Goal: Task Accomplishment & Management: Use online tool/utility

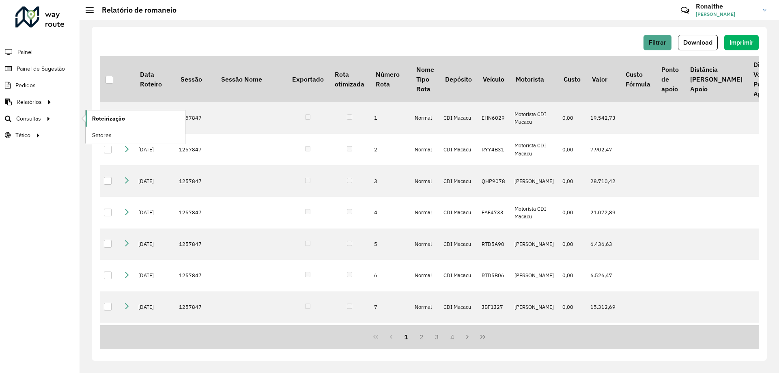
click at [109, 120] on span "Roteirização" at bounding box center [108, 118] width 33 height 9
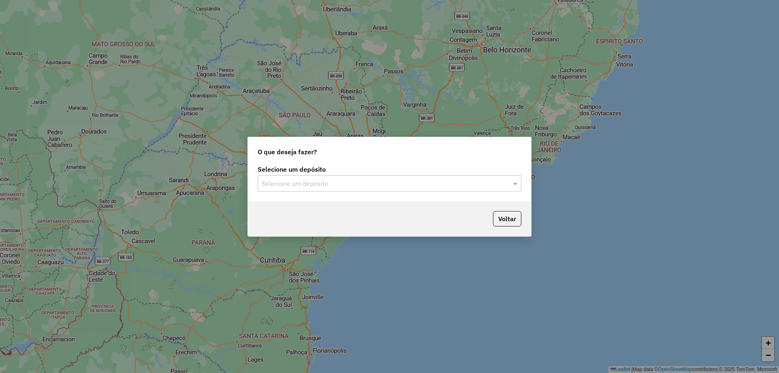
click at [197, 318] on div "O que deseja fazer? Selecione um depósito Selecione um depósito Voltar" at bounding box center [389, 186] width 779 height 373
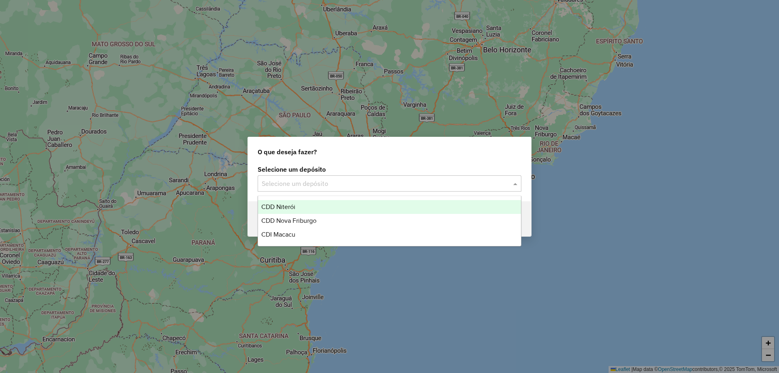
click at [340, 191] on div "Selecione um depósito" at bounding box center [390, 183] width 264 height 16
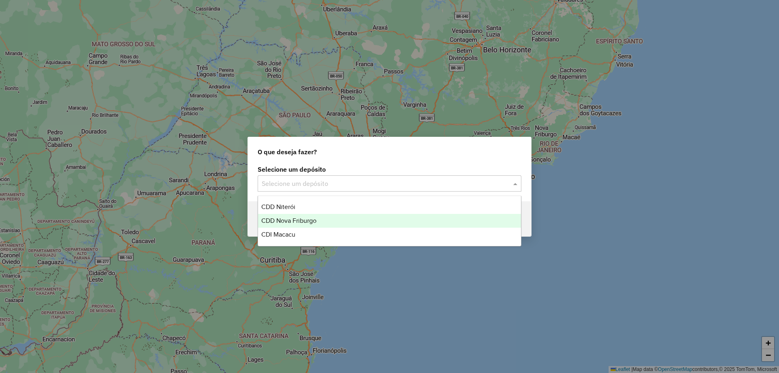
click at [321, 217] on div "CDD Nova Friburgo" at bounding box center [389, 221] width 263 height 14
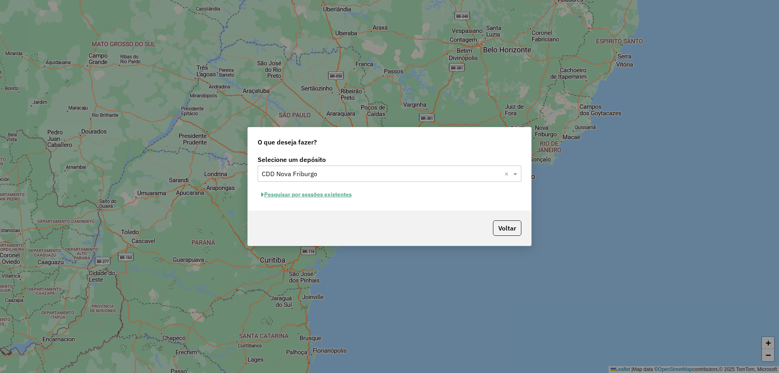
click at [332, 194] on button "Pesquisar por sessões existentes" at bounding box center [307, 194] width 98 height 13
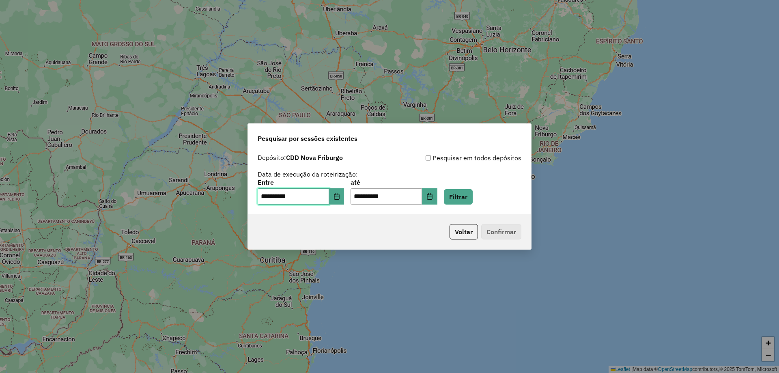
click at [320, 198] on input "**********" at bounding box center [293, 196] width 71 height 16
click at [340, 198] on icon "Choose Date" at bounding box center [336, 196] width 6 height 6
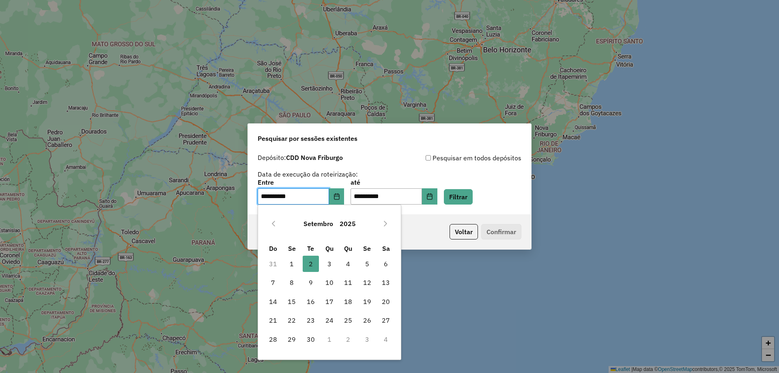
click at [272, 224] on icon "Previous Month" at bounding box center [273, 223] width 6 height 6
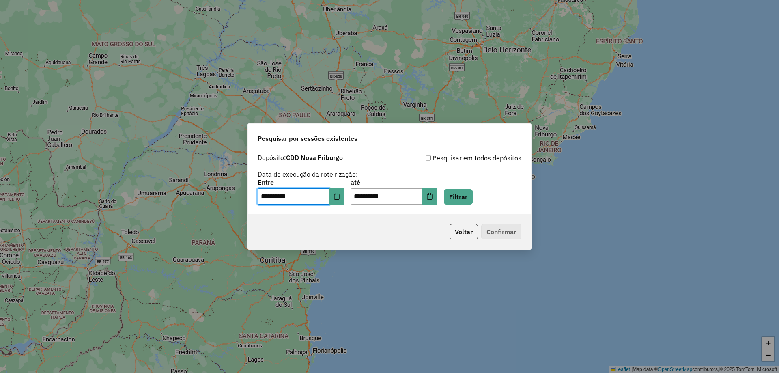
click at [272, 224] on div "Voltar Confirmar" at bounding box center [389, 231] width 283 height 35
click at [344, 202] on button "Choose Date" at bounding box center [336, 196] width 15 height 16
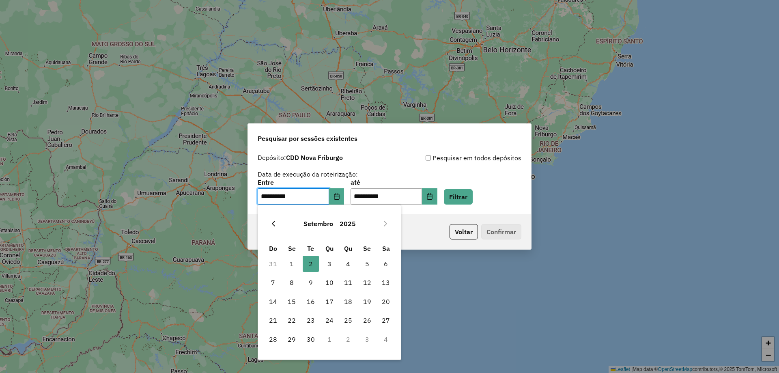
click at [273, 225] on icon "Previous Month" at bounding box center [273, 223] width 6 height 6
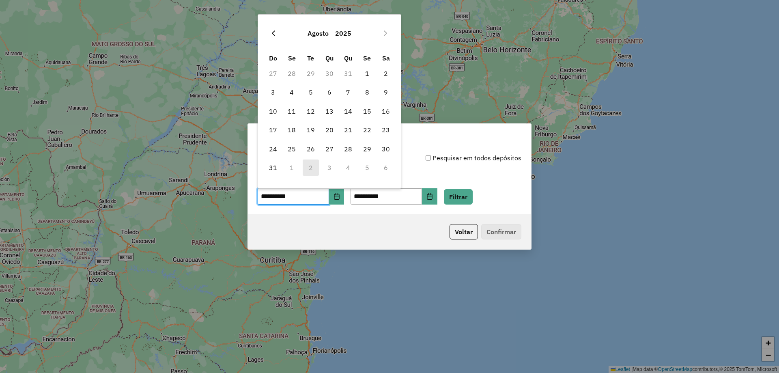
click at [273, 33] on icon "Previous Month" at bounding box center [273, 33] width 3 height 6
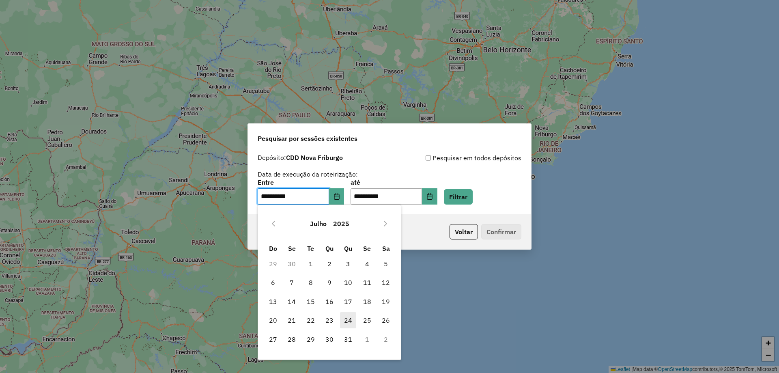
click at [353, 321] on span "24" at bounding box center [348, 320] width 16 height 16
type input "**********"
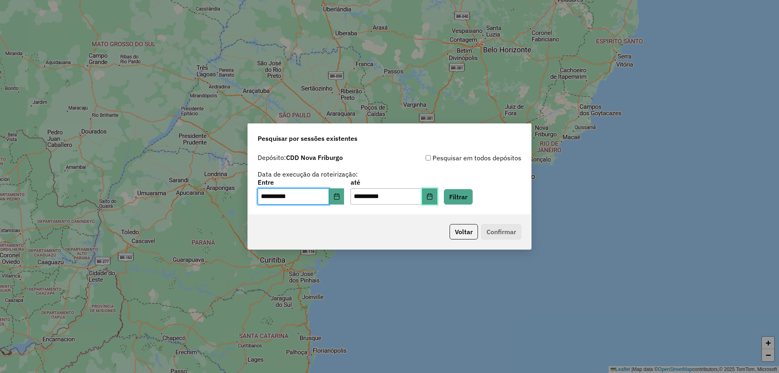
click at [432, 198] on icon "Choose Date" at bounding box center [429, 196] width 5 height 6
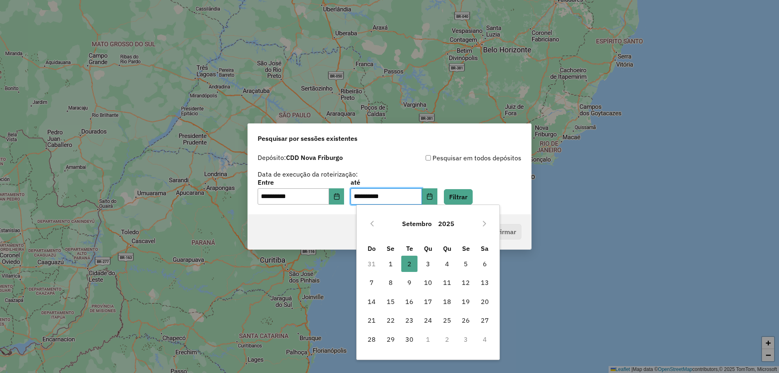
click at [373, 227] on button "Previous Month" at bounding box center [372, 223] width 13 height 13
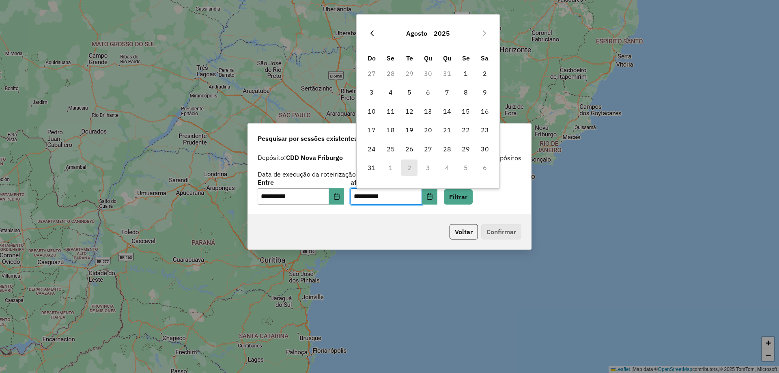
click at [374, 31] on icon "Previous Month" at bounding box center [372, 33] width 6 height 6
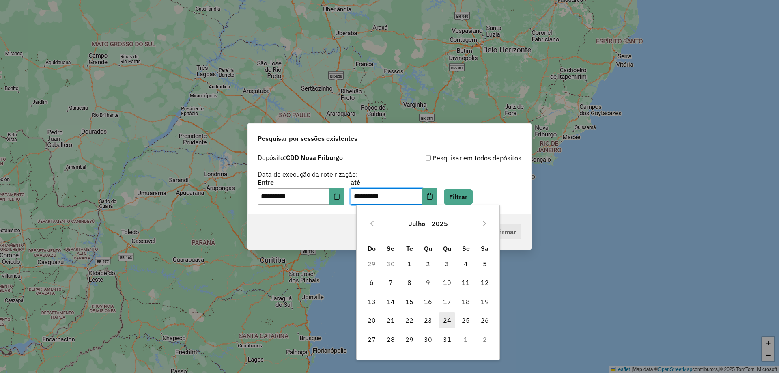
click at [447, 323] on span "24" at bounding box center [447, 320] width 16 height 16
type input "**********"
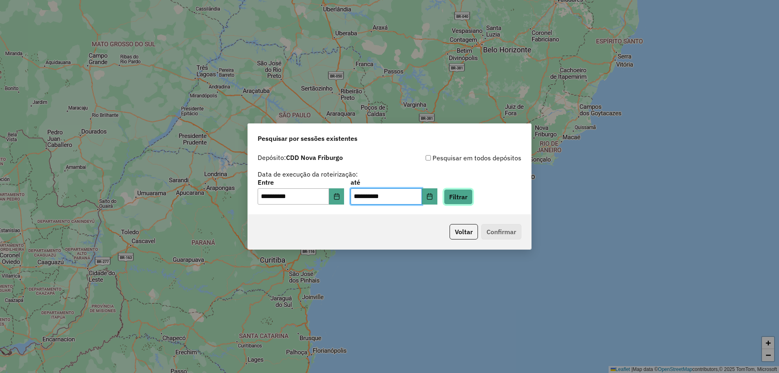
click at [473, 194] on button "Filtrar" at bounding box center [458, 196] width 29 height 15
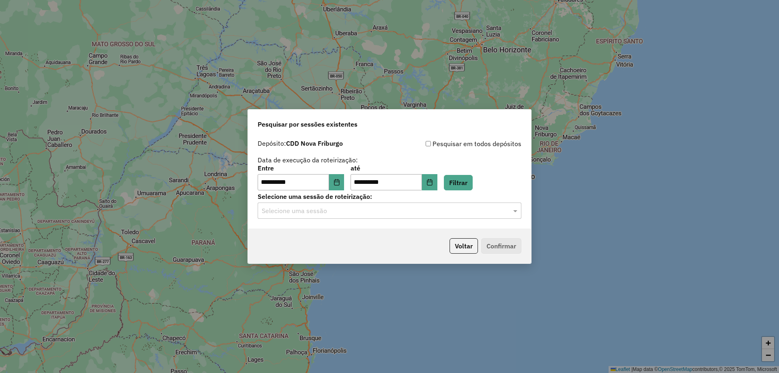
click at [313, 215] on input "text" at bounding box center [381, 211] width 239 height 10
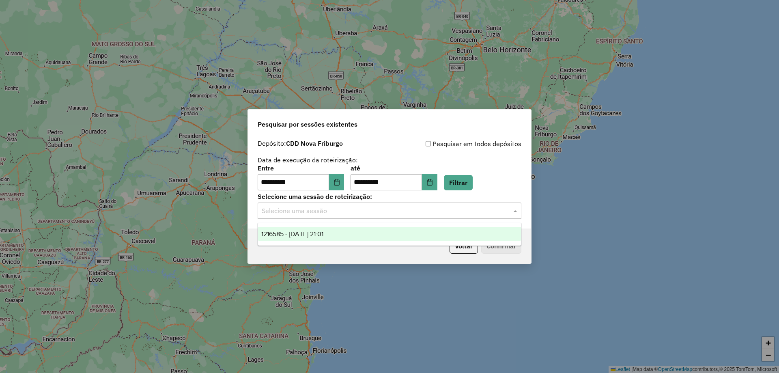
click at [308, 231] on span "1216585 - 24/07/2025 21:01" at bounding box center [292, 233] width 62 height 7
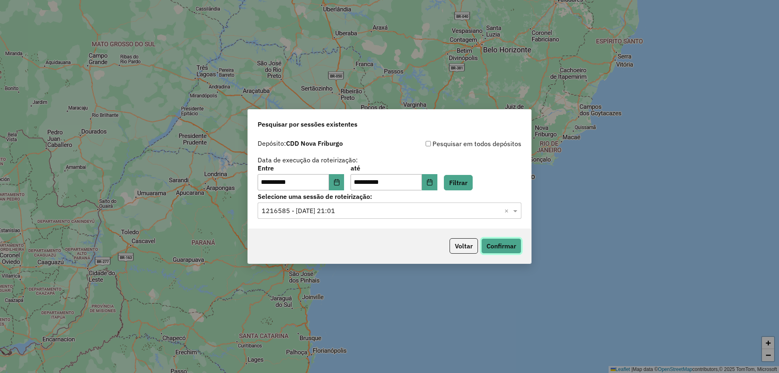
click at [488, 249] on button "Confirmar" at bounding box center [501, 245] width 40 height 15
click at [336, 183] on button "Choose Date" at bounding box center [336, 182] width 15 height 16
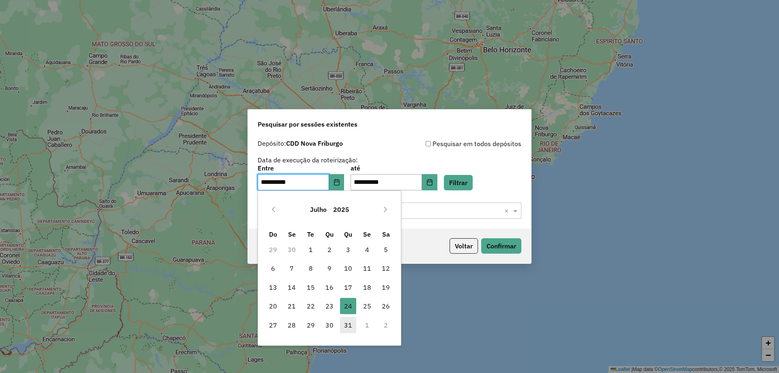
click at [349, 329] on span "31" at bounding box center [348, 325] width 16 height 16
type input "**********"
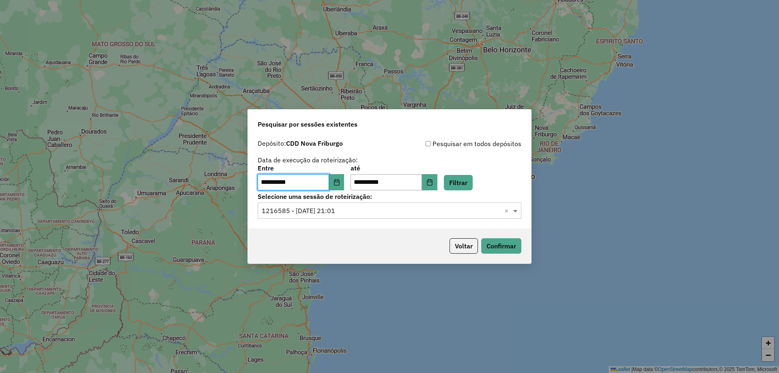
click at [516, 211] on span at bounding box center [516, 211] width 10 height 10
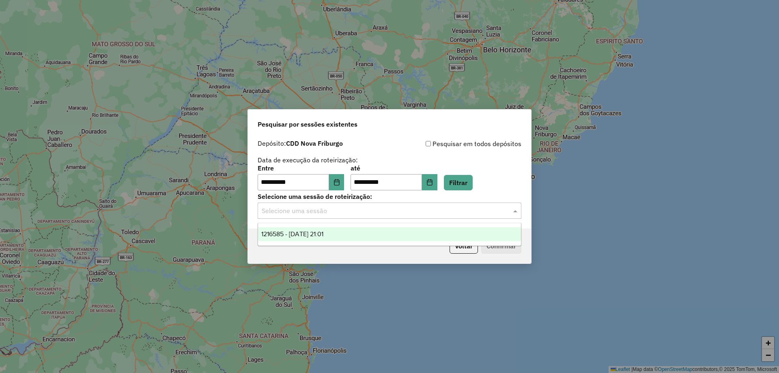
click at [518, 187] on div "**********" at bounding box center [390, 177] width 264 height 25
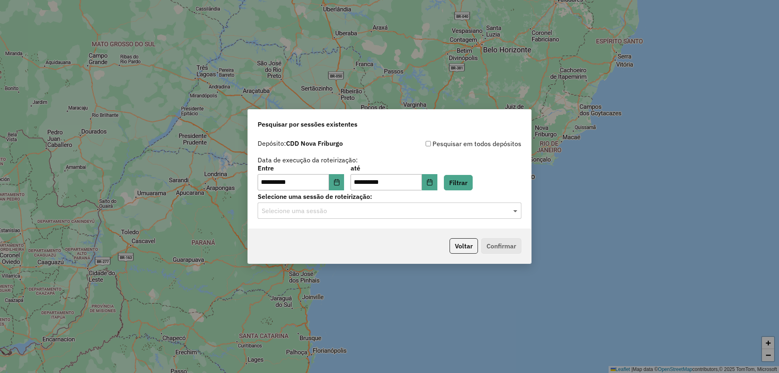
click at [514, 214] on span at bounding box center [516, 211] width 10 height 10
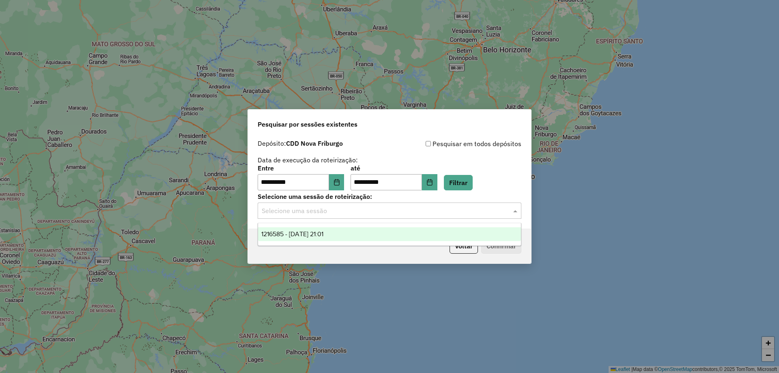
click at [448, 198] on label "Selecione uma sessão de roteirização:" at bounding box center [390, 196] width 264 height 10
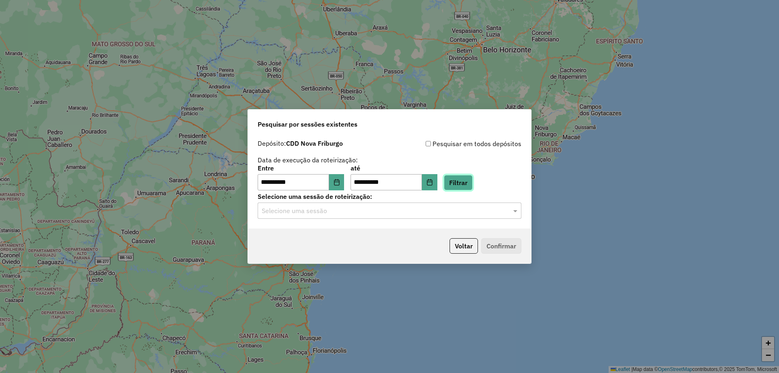
click at [473, 179] on button "Filtrar" at bounding box center [458, 182] width 29 height 15
click at [376, 215] on div "Selecione uma sessão" at bounding box center [390, 210] width 264 height 16
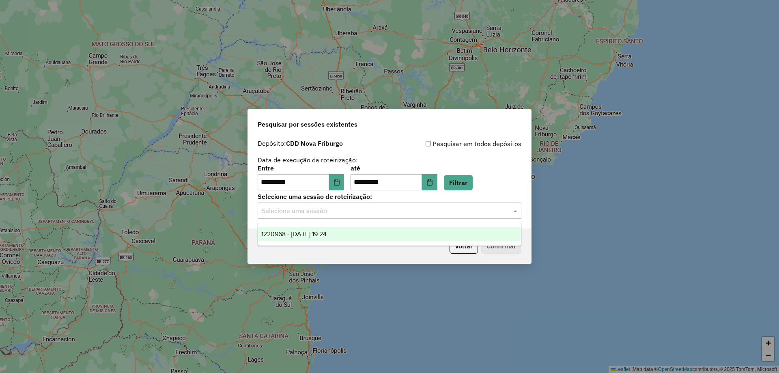
click at [353, 236] on div "1220968 - 31/07/2025 19:24" at bounding box center [389, 234] width 263 height 14
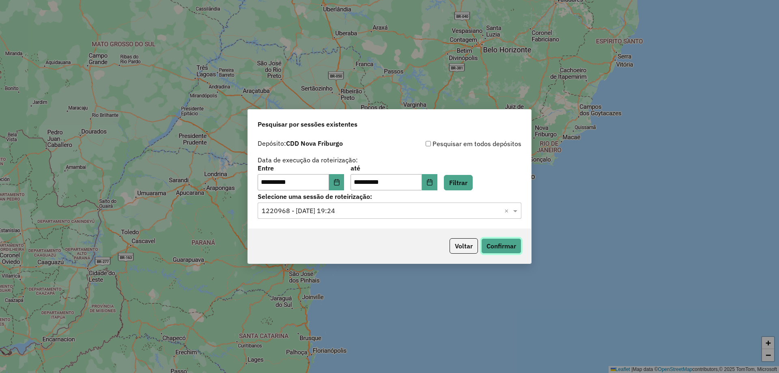
click at [511, 245] on button "Confirmar" at bounding box center [501, 245] width 40 height 15
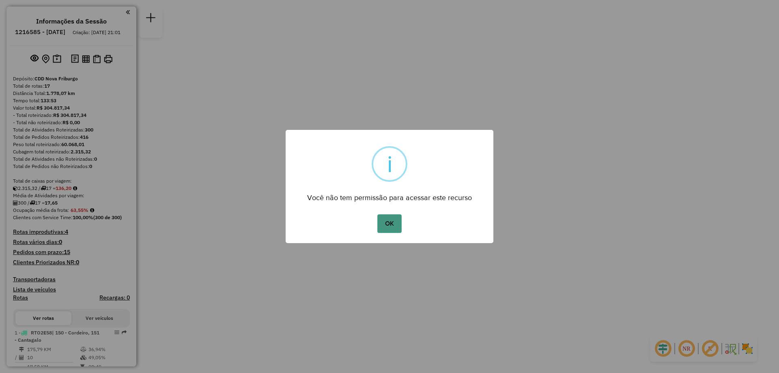
click at [394, 223] on button "OK" at bounding box center [389, 223] width 24 height 19
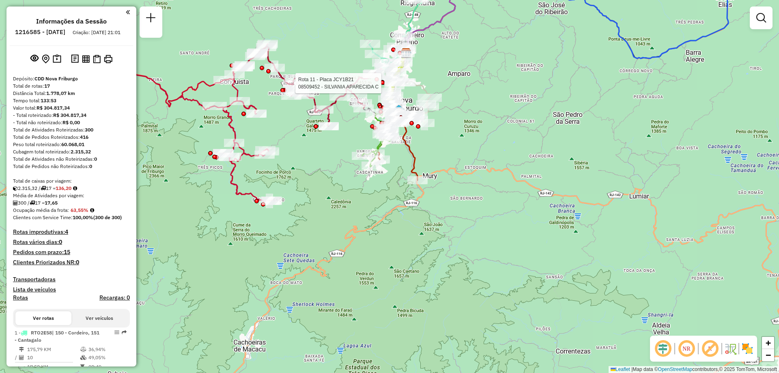
select select "**********"
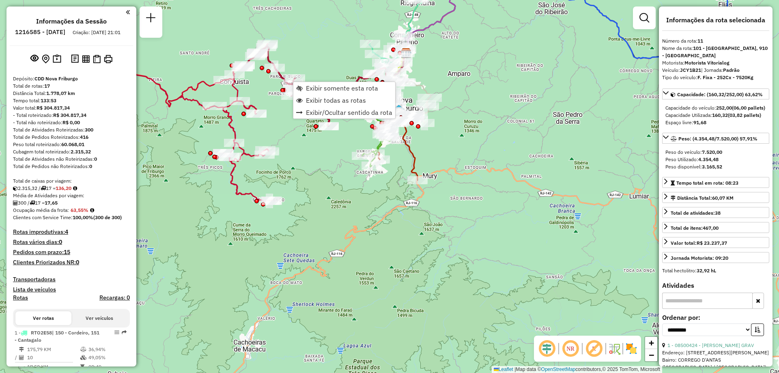
scroll to position [733, 0]
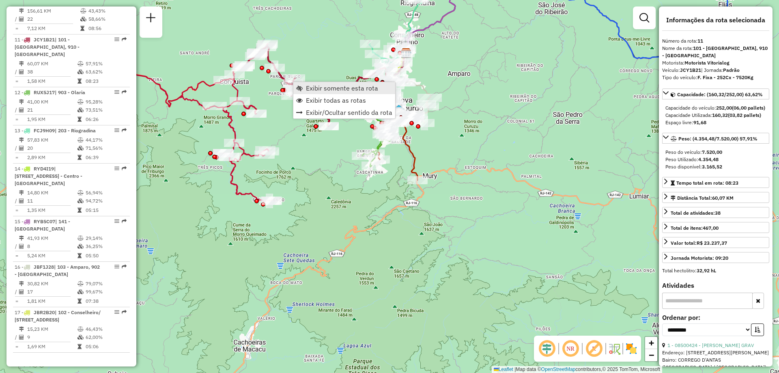
click at [323, 90] on span "Exibir somente esta rota" at bounding box center [342, 88] width 72 height 6
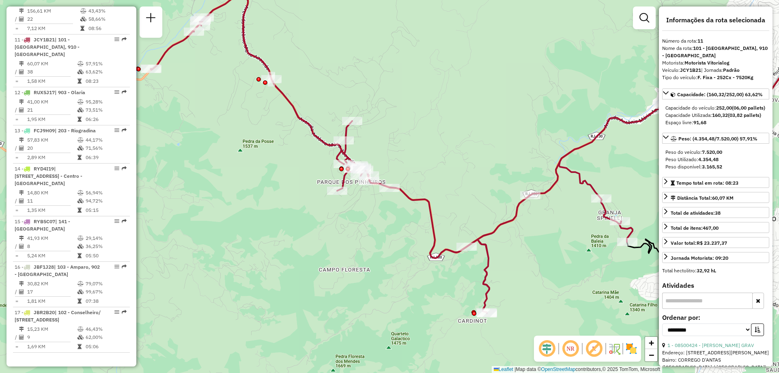
drag, startPoint x: 314, startPoint y: 163, endPoint x: 398, endPoint y: 125, distance: 92.2
click at [398, 125] on div "Janela de atendimento Grade de atendimento Capacidade Transportadoras Veículos …" at bounding box center [389, 186] width 779 height 373
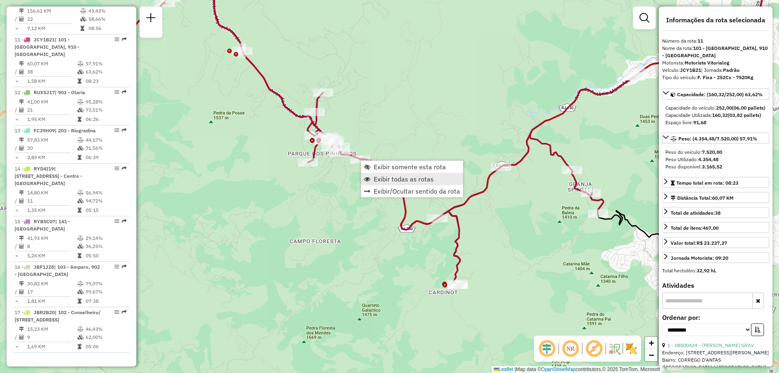
click at [385, 181] on span "Exibir todas as rotas" at bounding box center [404, 179] width 60 height 6
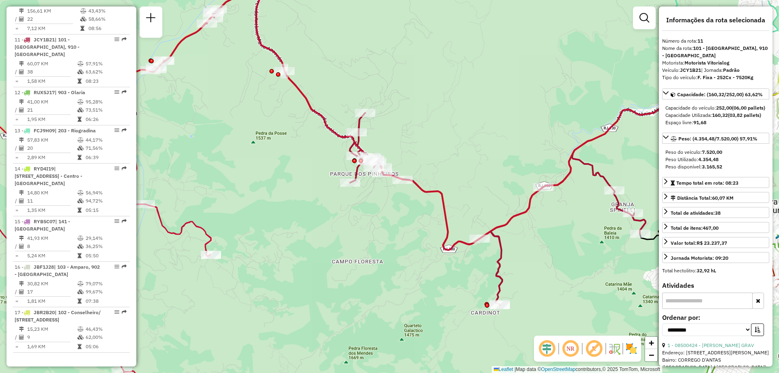
drag, startPoint x: 295, startPoint y: 202, endPoint x: 338, endPoint y: 222, distance: 46.8
click at [338, 222] on div "Janela de atendimento Grade de atendimento Capacidade Transportadoras Veículos …" at bounding box center [389, 186] width 779 height 373
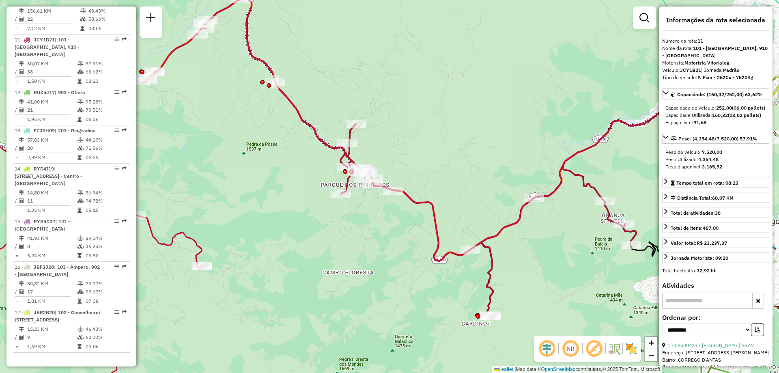
drag, startPoint x: 549, startPoint y: 148, endPoint x: 537, endPoint y: 161, distance: 18.1
click at [537, 161] on div "Janela de atendimento Grade de atendimento Capacidade Transportadoras Veículos …" at bounding box center [389, 186] width 779 height 373
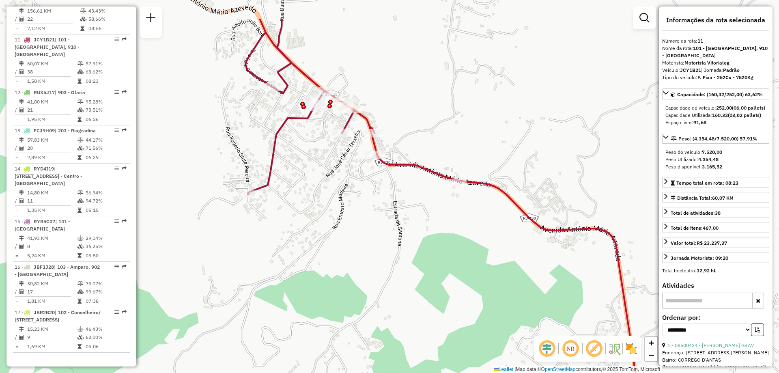
drag, startPoint x: 320, startPoint y: 142, endPoint x: 325, endPoint y: 170, distance: 28.6
click at [320, 171] on div "Janela de atendimento Grade de atendimento Capacidade Transportadoras Veículos …" at bounding box center [389, 186] width 779 height 373
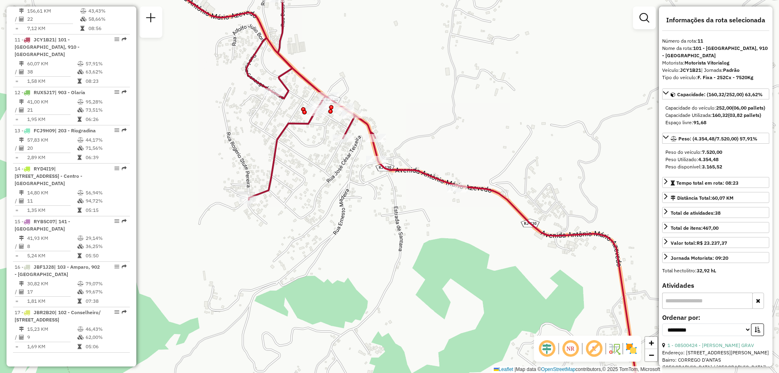
drag, startPoint x: 284, startPoint y: 59, endPoint x: 303, endPoint y: 146, distance: 88.5
click at [303, 146] on icon at bounding box center [504, 189] width 706 height 447
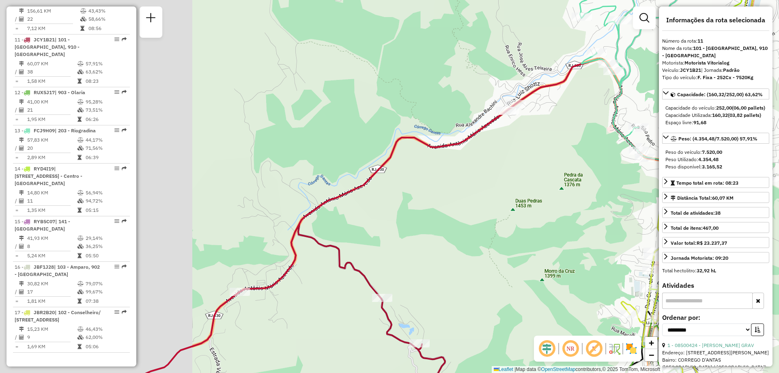
drag, startPoint x: 252, startPoint y: 172, endPoint x: 455, endPoint y: 142, distance: 205.7
click at [455, 142] on icon at bounding box center [450, 162] width 647 height 447
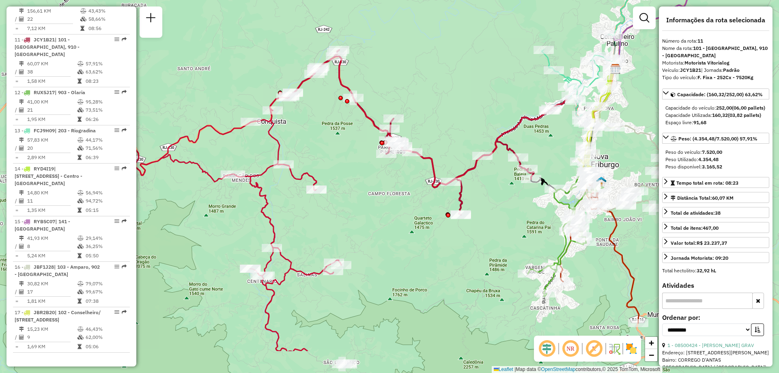
drag, startPoint x: 256, startPoint y: 236, endPoint x: 464, endPoint y: 174, distance: 217.2
click at [465, 177] on icon at bounding box center [443, 121] width 346 height 131
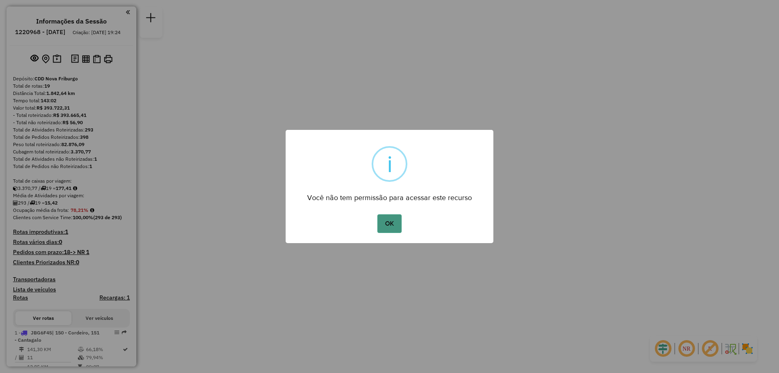
click at [389, 217] on button "OK" at bounding box center [389, 223] width 24 height 19
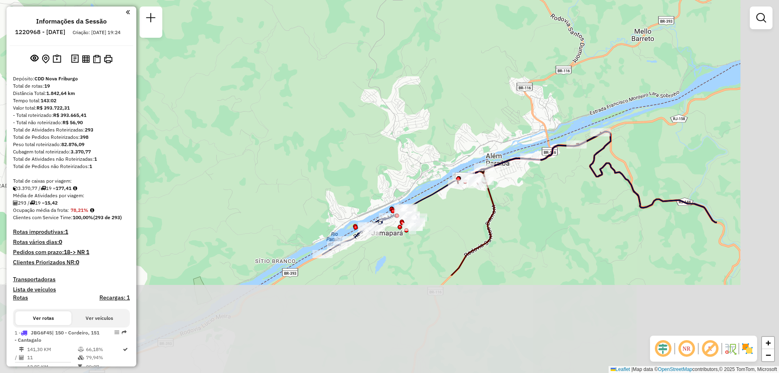
drag, startPoint x: 527, startPoint y: 151, endPoint x: 406, endPoint y: 60, distance: 151.6
click at [406, 60] on div "Janela de atendimento Grade de atendimento Capacidade Transportadoras Veículos …" at bounding box center [389, 186] width 779 height 373
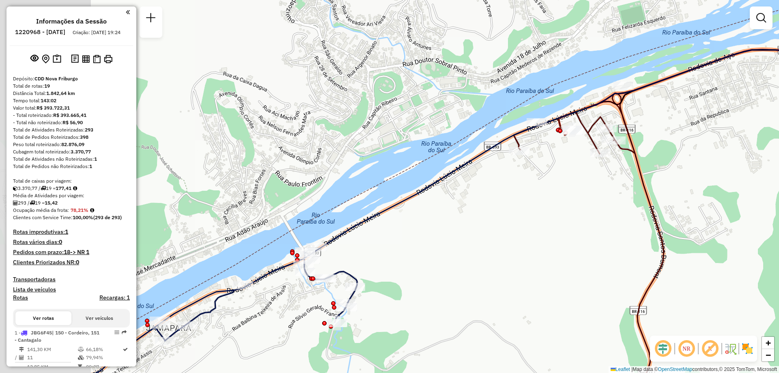
drag, startPoint x: 308, startPoint y: 248, endPoint x: 384, endPoint y: 226, distance: 79.2
click at [384, 226] on div "Janela de atendimento Grade de atendimento Capacidade Transportadoras Veículos …" at bounding box center [389, 186] width 779 height 373
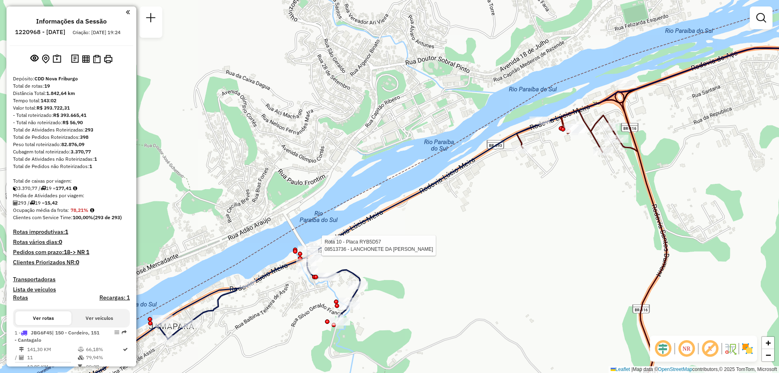
select select "**********"
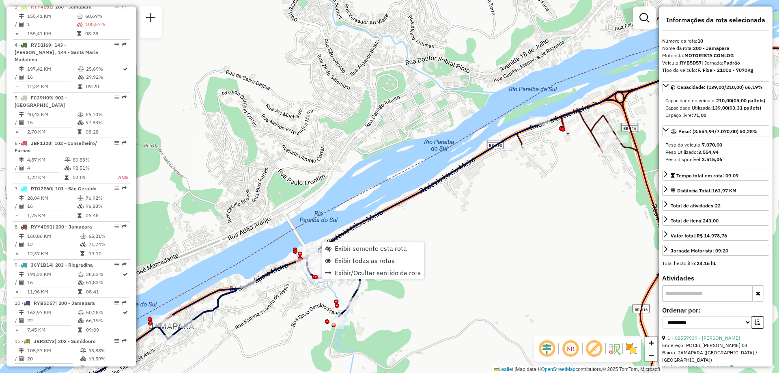
scroll to position [708, 0]
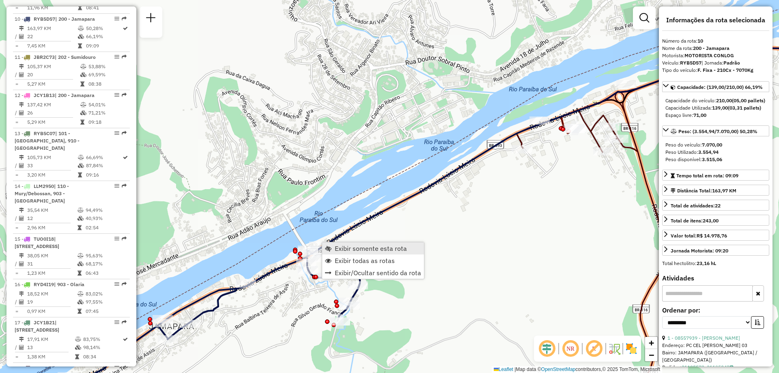
click at [357, 245] on span "Exibir somente esta rota" at bounding box center [371, 248] width 72 height 6
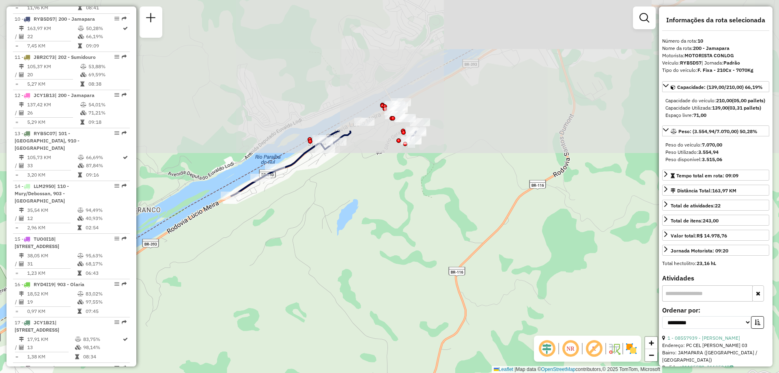
drag, startPoint x: 384, startPoint y: 95, endPoint x: 368, endPoint y: 199, distance: 104.7
click at [368, 199] on div "Janela de atendimento Grade de atendimento Capacidade Transportadoras Veículos …" at bounding box center [389, 186] width 779 height 373
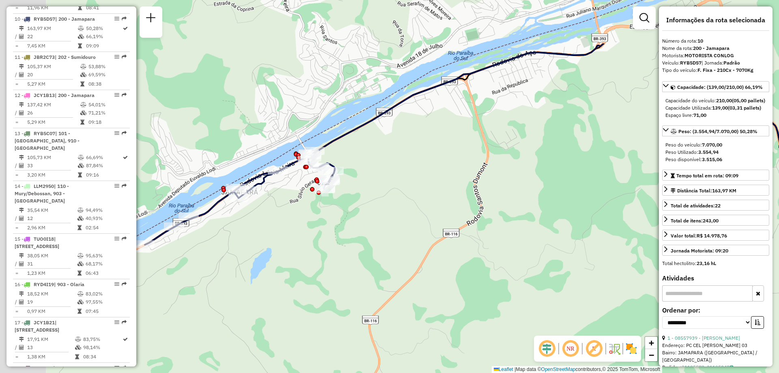
drag, startPoint x: 312, startPoint y: 115, endPoint x: 389, endPoint y: 211, distance: 122.6
click at [389, 211] on div "Janela de atendimento Grade de atendimento Capacidade Transportadoras Veículos …" at bounding box center [389, 186] width 779 height 373
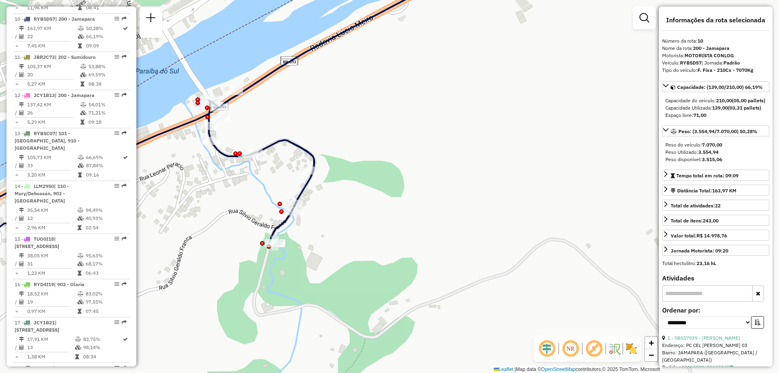
drag, startPoint x: 348, startPoint y: 156, endPoint x: 374, endPoint y: 181, distance: 36.2
click at [374, 181] on div "Janela de atendimento Grade de atendimento Capacidade Transportadoras Veículos …" at bounding box center [389, 186] width 779 height 373
